Goal: Task Accomplishment & Management: Manage account settings

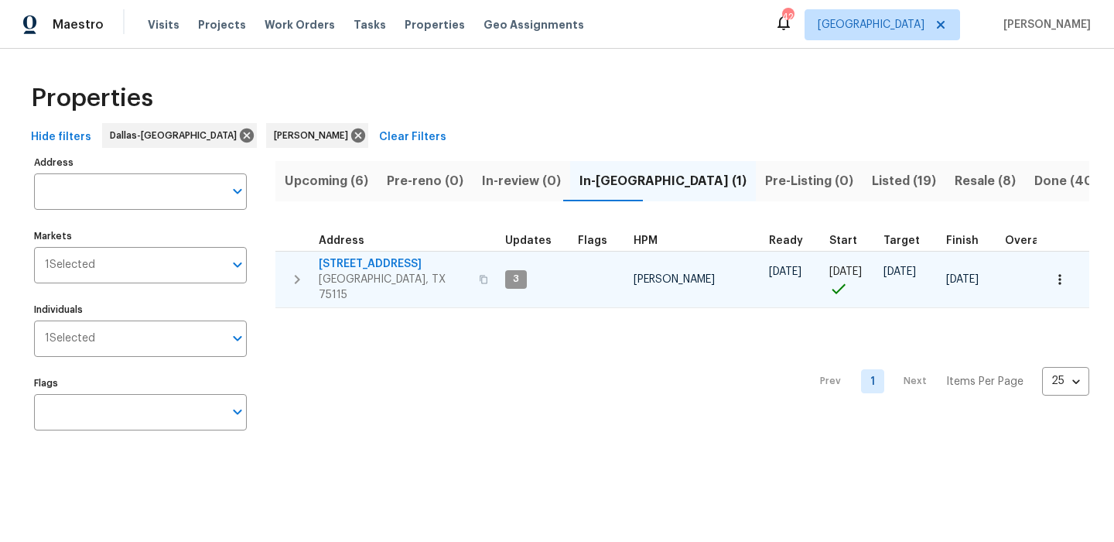
click at [1048, 264] on button "button" at bounding box center [1060, 279] width 34 height 34
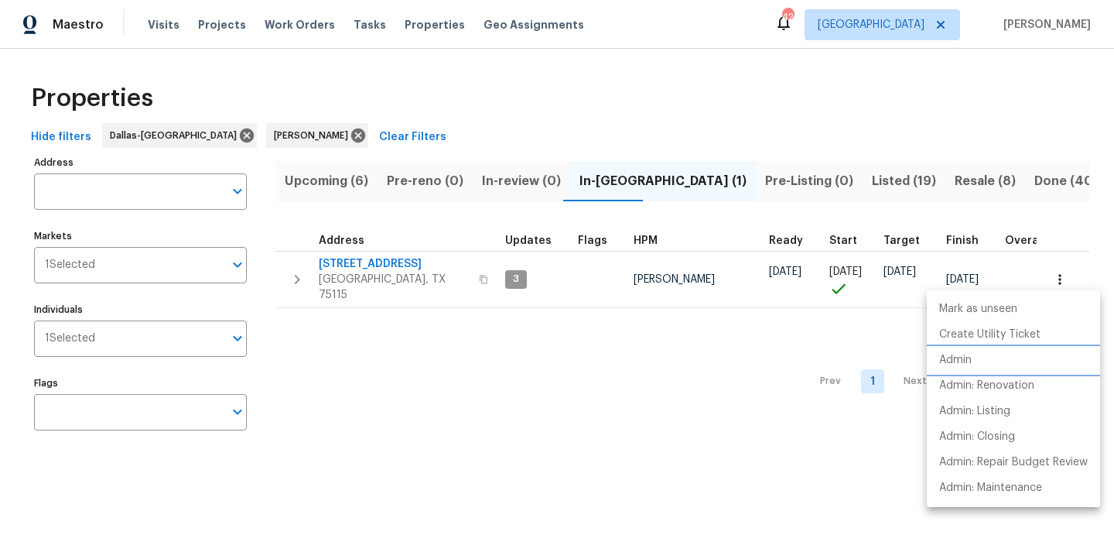
click at [970, 353] on p "Admin" at bounding box center [955, 360] width 32 height 16
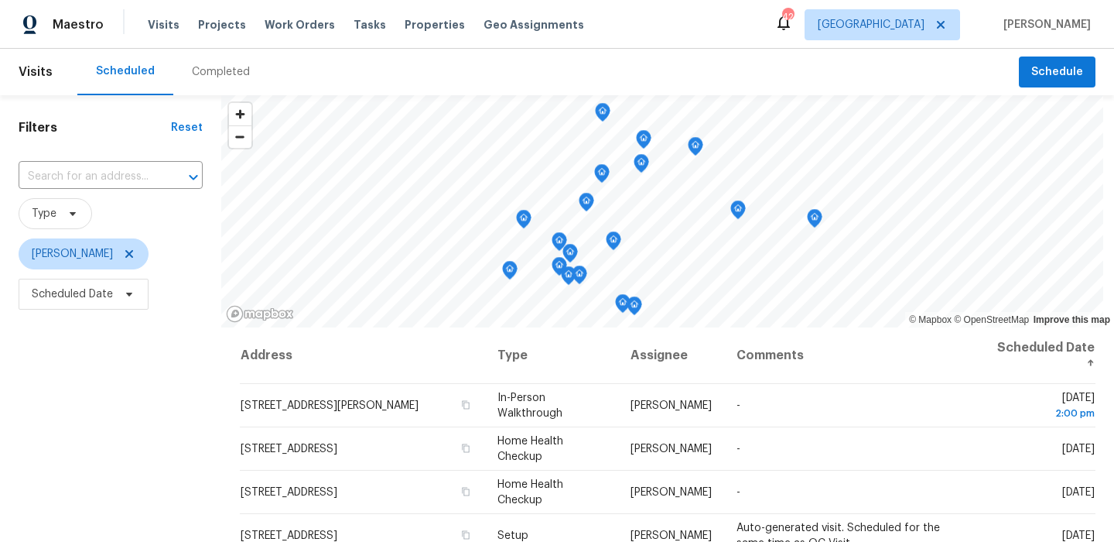
scroll to position [210, 0]
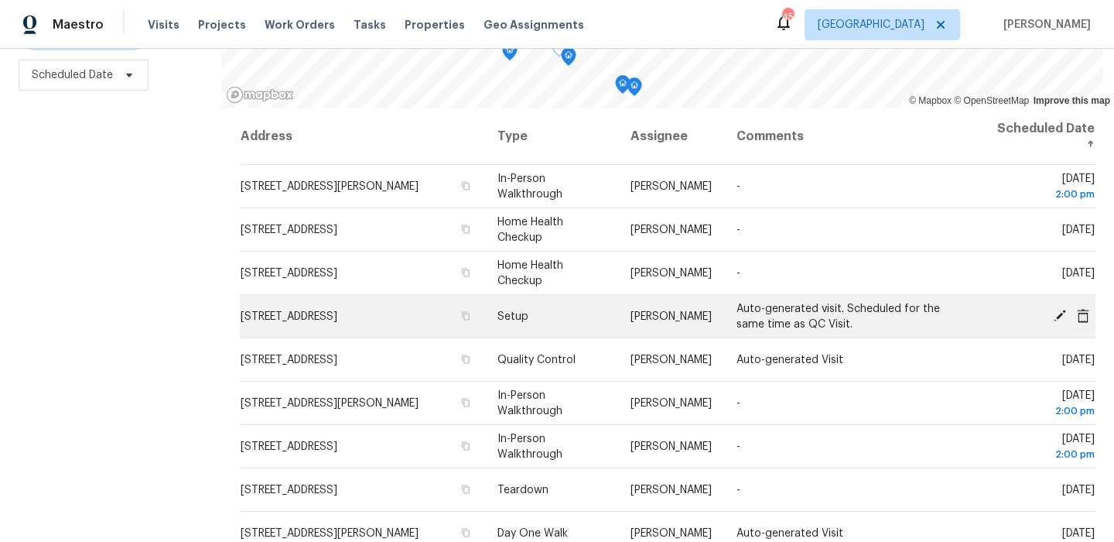
click at [1062, 313] on icon at bounding box center [1060, 315] width 12 height 12
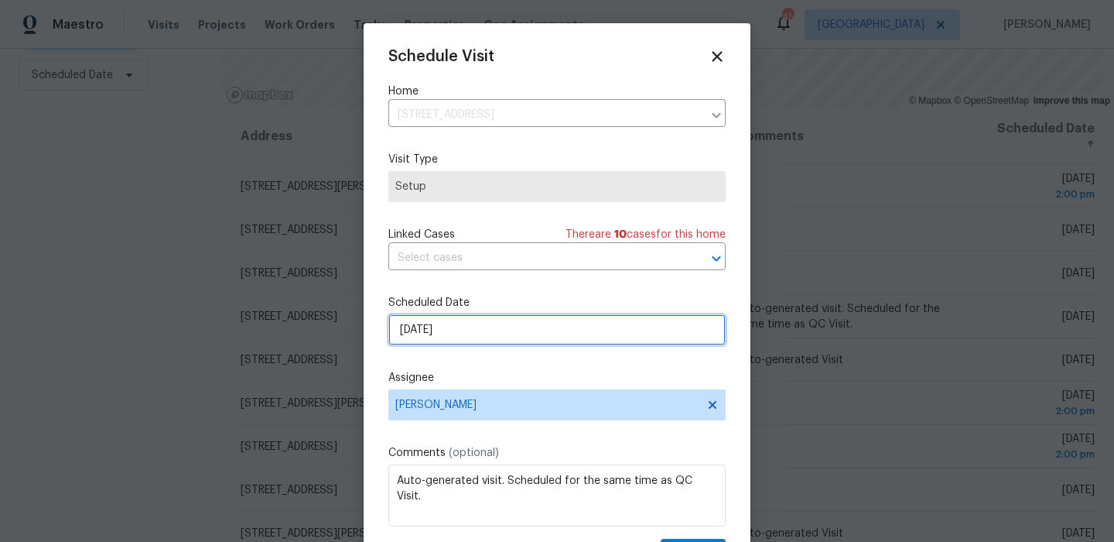
click at [478, 329] on input "[DATE]" at bounding box center [556, 329] width 337 height 31
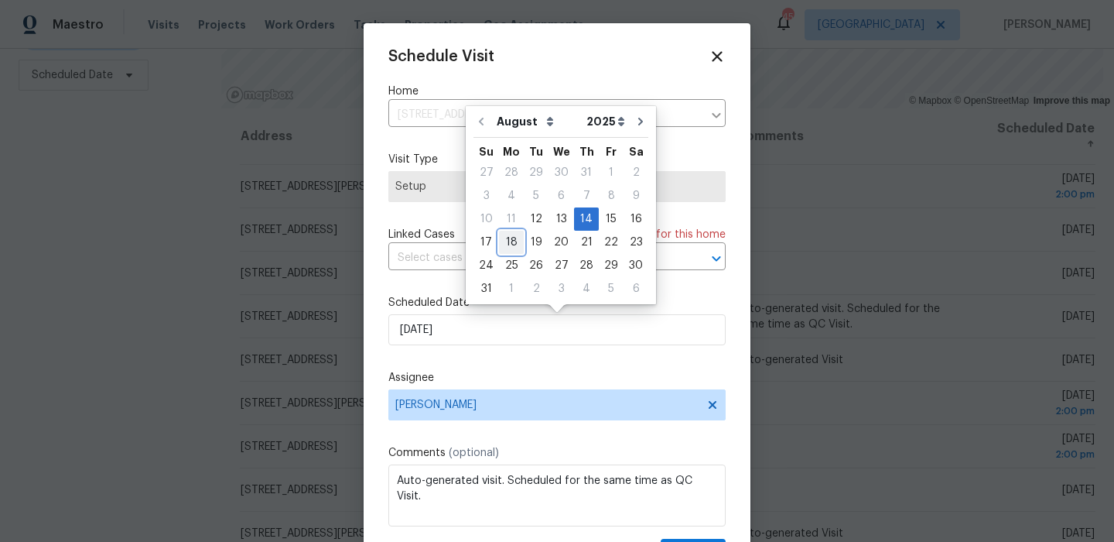
click at [503, 239] on div "18" at bounding box center [511, 242] width 25 height 22
type input "[DATE]"
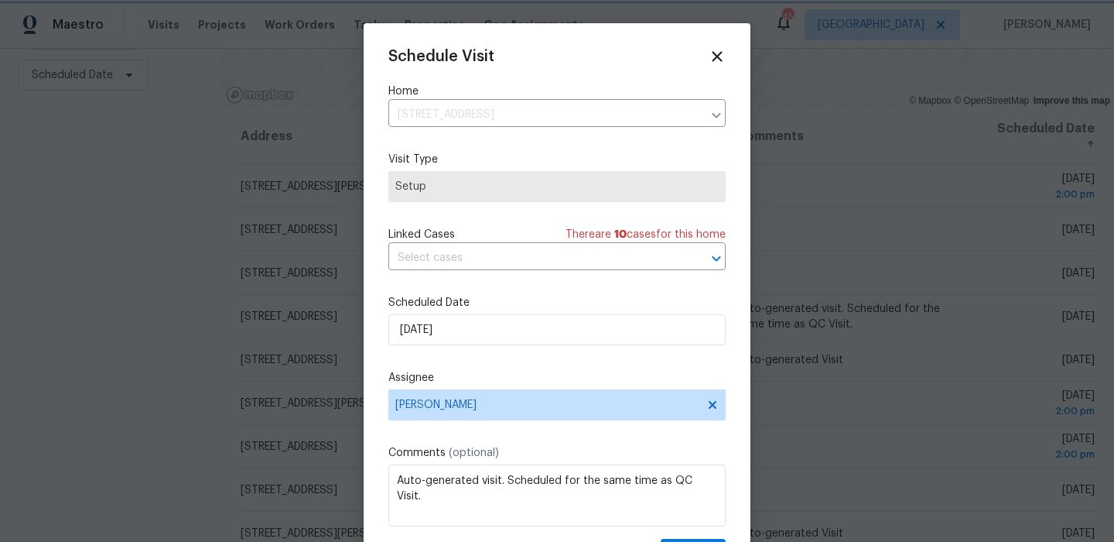
scroll to position [28, 0]
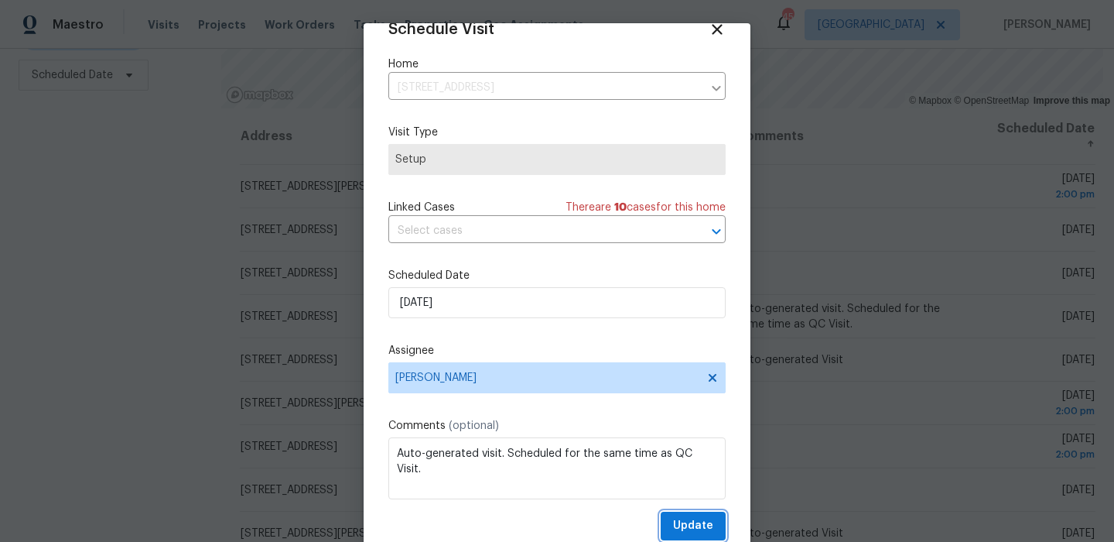
click at [682, 526] on span "Update" at bounding box center [693, 525] width 40 height 19
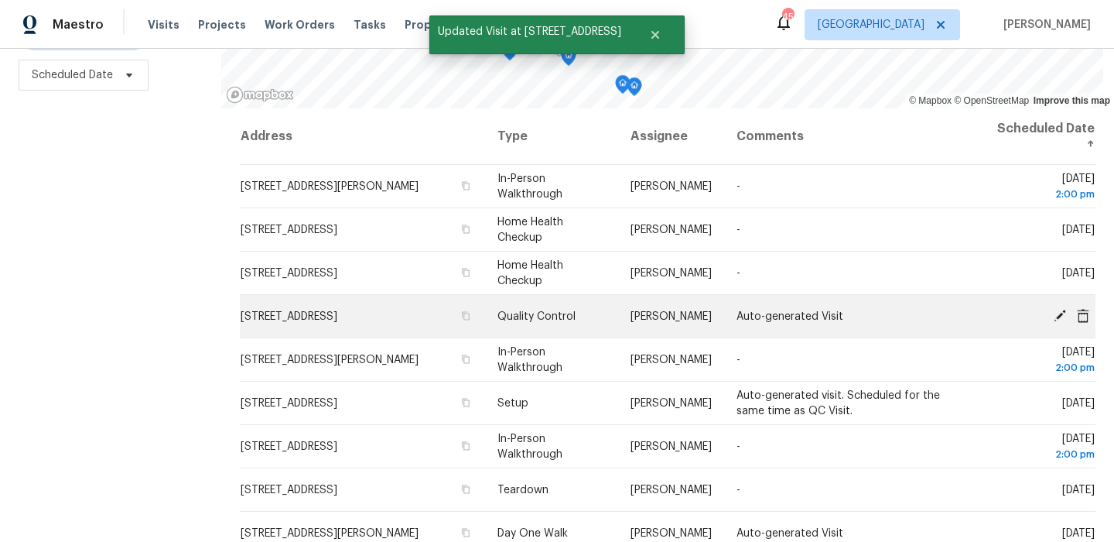
click at [1059, 313] on icon at bounding box center [1060, 315] width 12 height 12
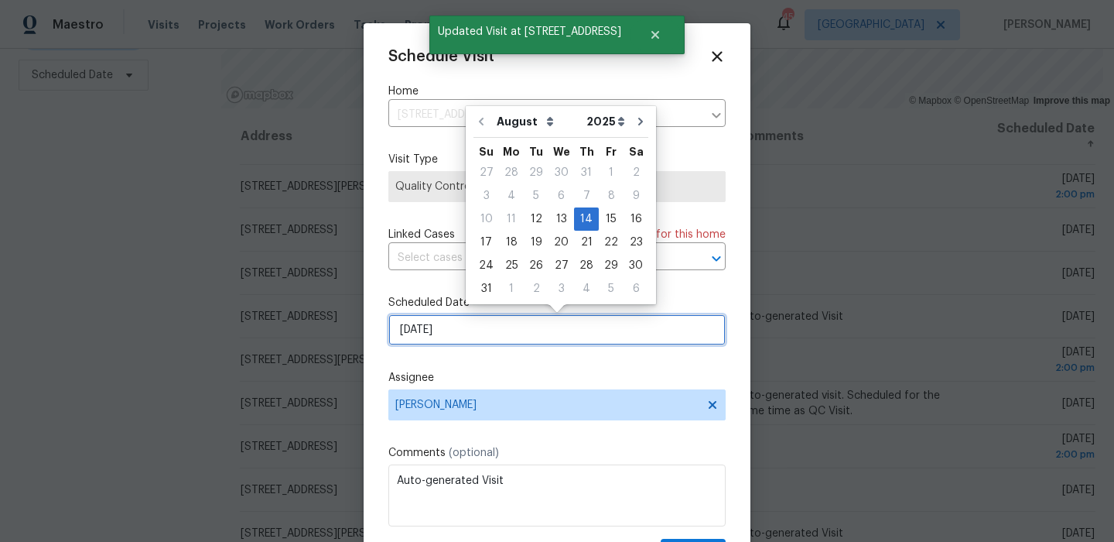
click at [442, 333] on input "[DATE]" at bounding box center [556, 329] width 337 height 31
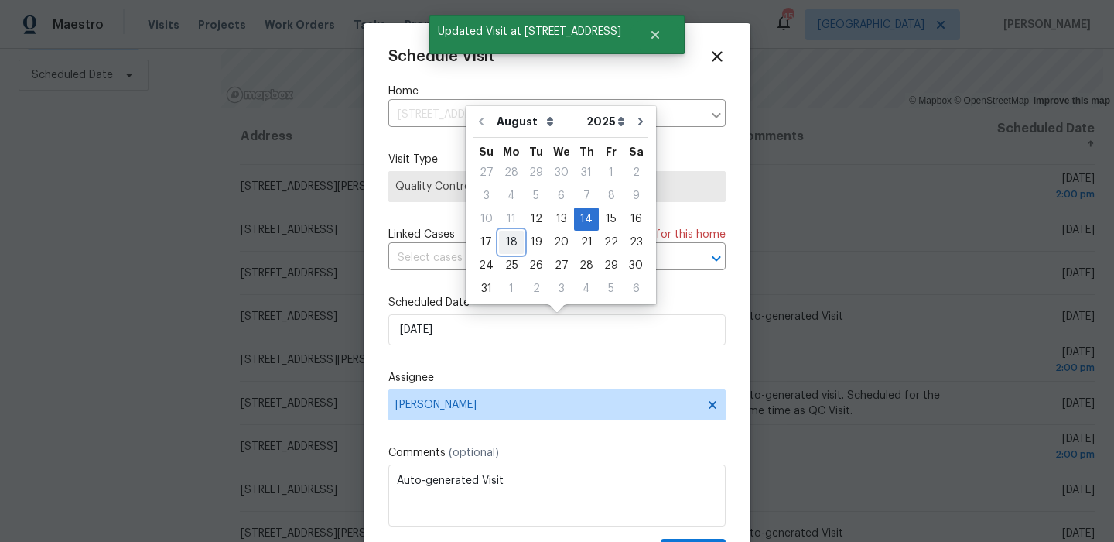
click at [507, 241] on div "18" at bounding box center [511, 242] width 25 height 22
type input "[DATE]"
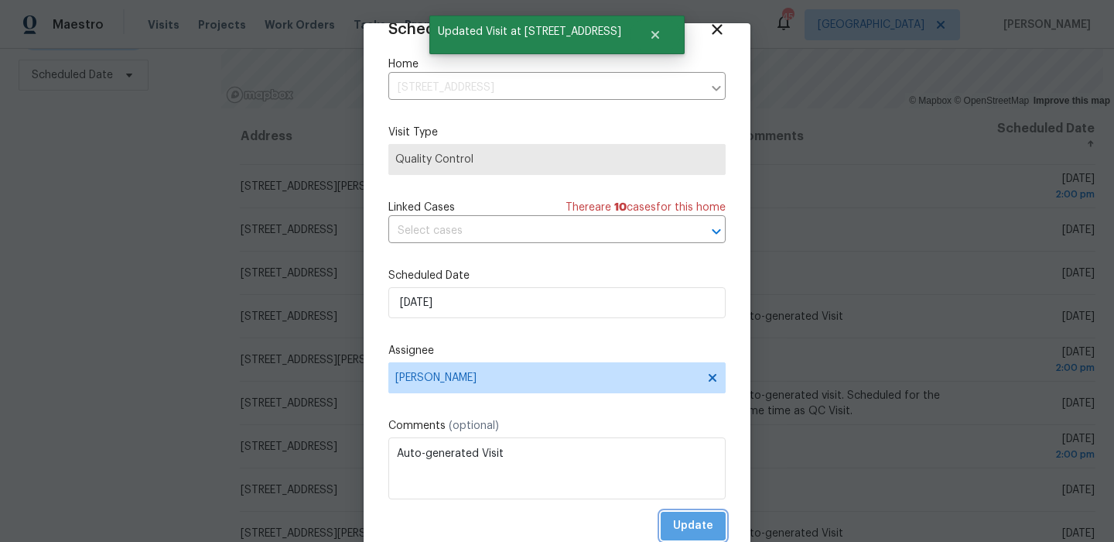
click at [669, 515] on button "Update" at bounding box center [693, 525] width 65 height 29
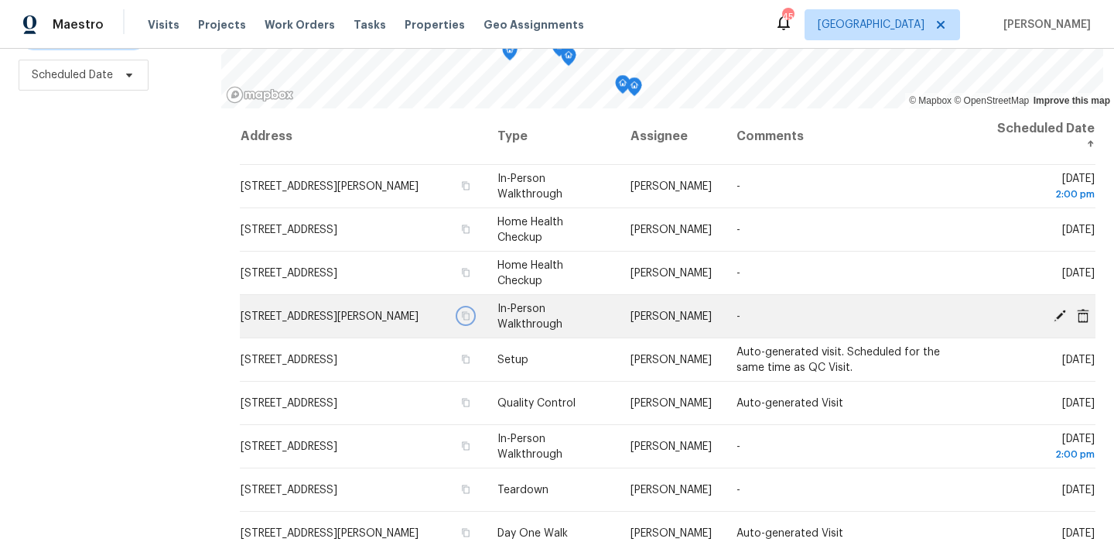
click at [459, 315] on button "button" at bounding box center [466, 316] width 14 height 14
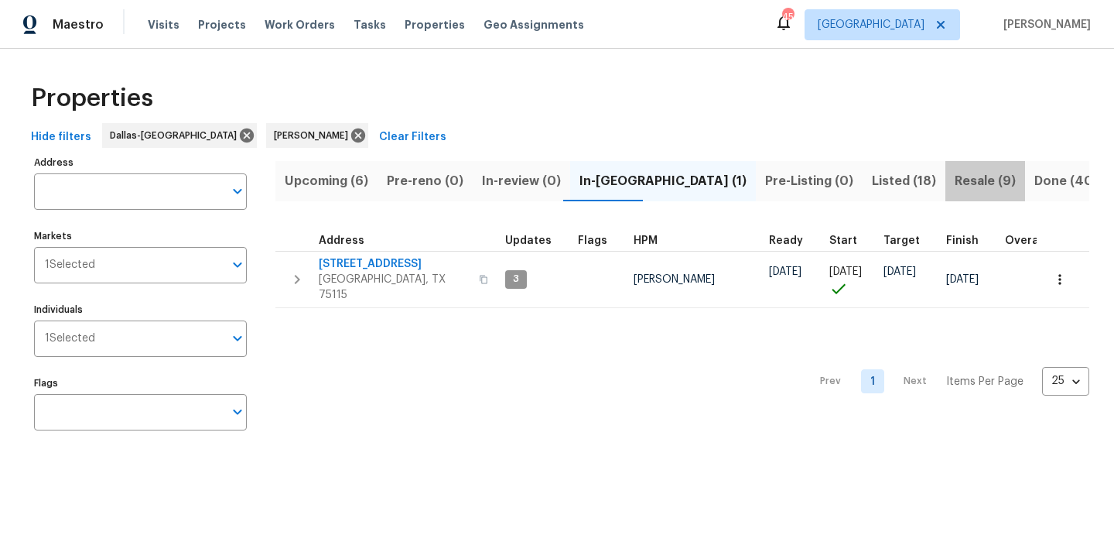
click at [955, 183] on span "Resale (9)" at bounding box center [985, 181] width 61 height 22
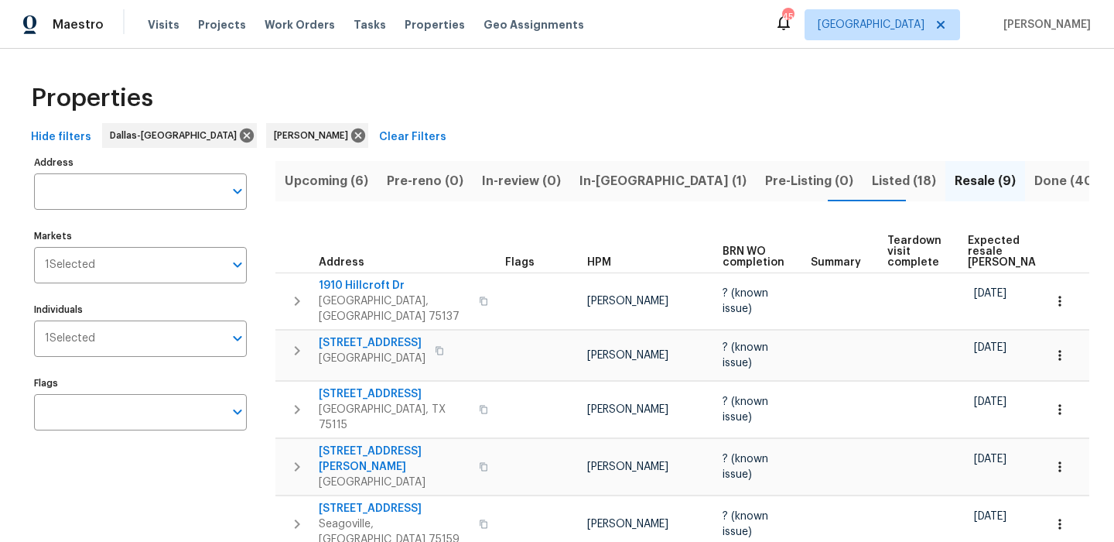
click at [990, 235] on span "Expected resale COE" at bounding box center [1011, 251] width 87 height 32
